Goal: Task Accomplishment & Management: Manage account settings

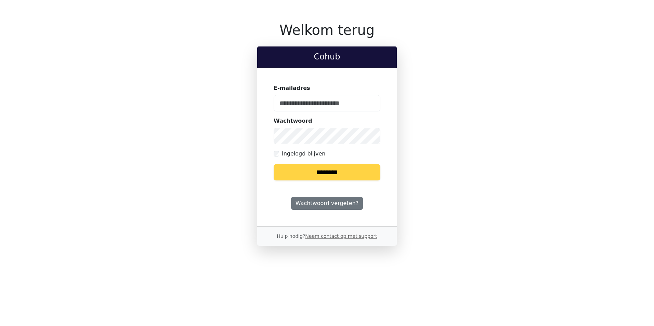
type input "**********"
click at [362, 169] on input "********" at bounding box center [327, 172] width 107 height 16
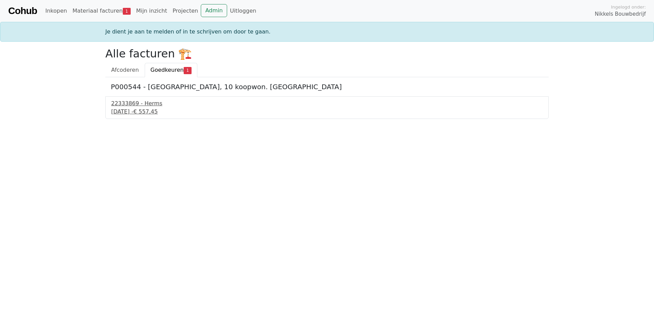
click at [145, 104] on div "22333869 - Herms" at bounding box center [327, 104] width 432 height 8
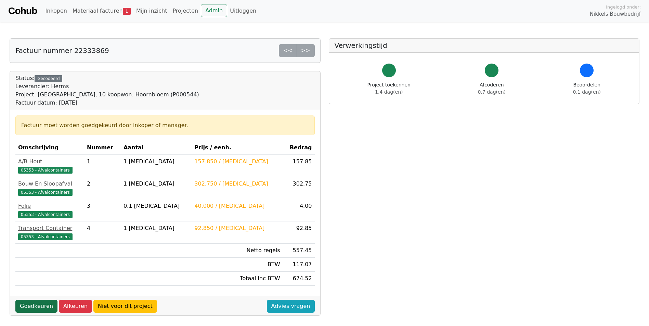
click at [48, 301] on link "Goedkeuren" at bounding box center [36, 306] width 42 height 13
